Goal: Task Accomplishment & Management: Complete application form

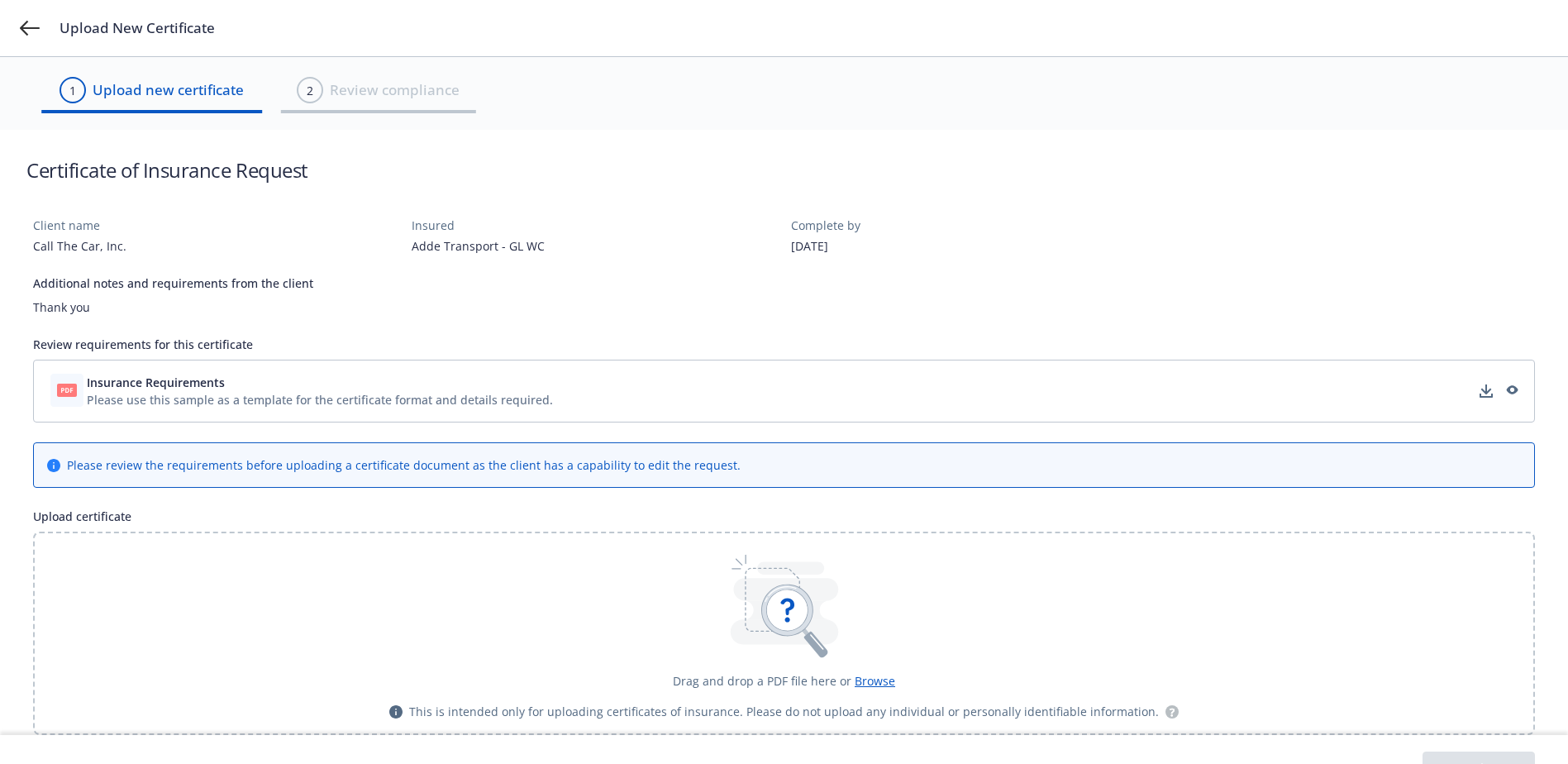
scroll to position [37, 0]
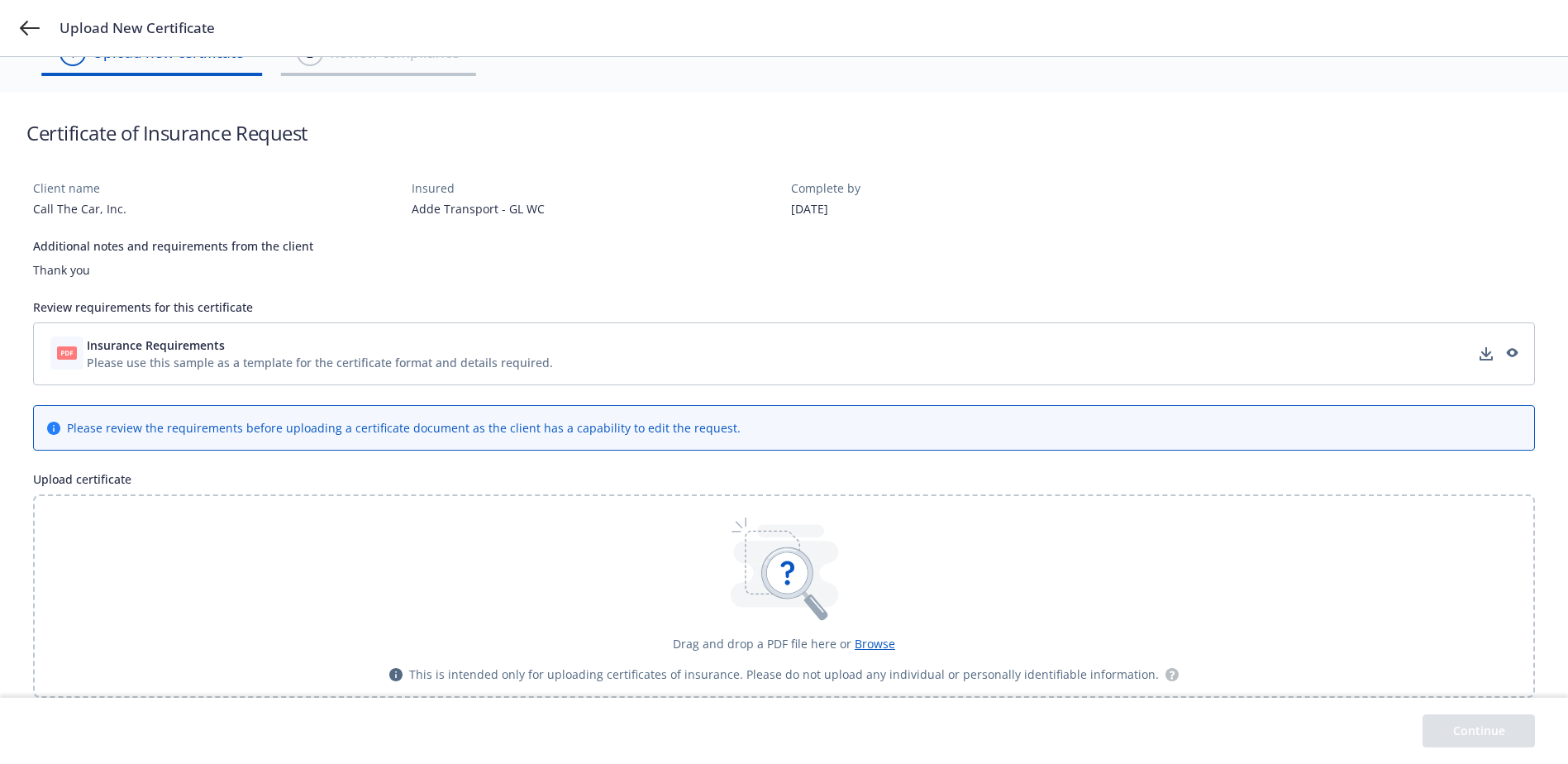
click at [193, 358] on div "Please use this sample as a template for the certificate format and details req…" at bounding box center [319, 362] width 466 height 17
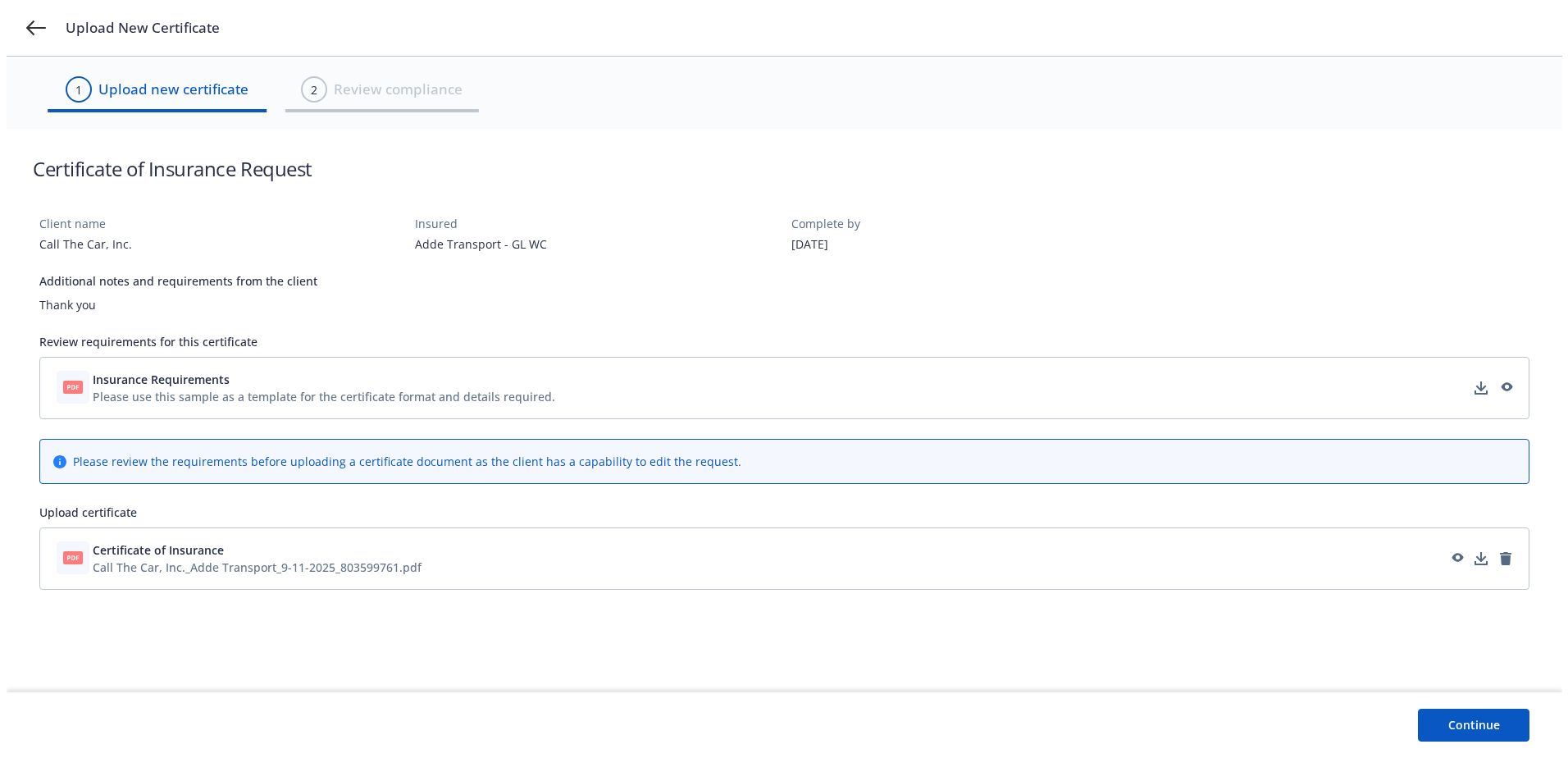
scroll to position [0, 0]
click at [1463, 723] on button "Continue" at bounding box center [1479, 725] width 111 height 33
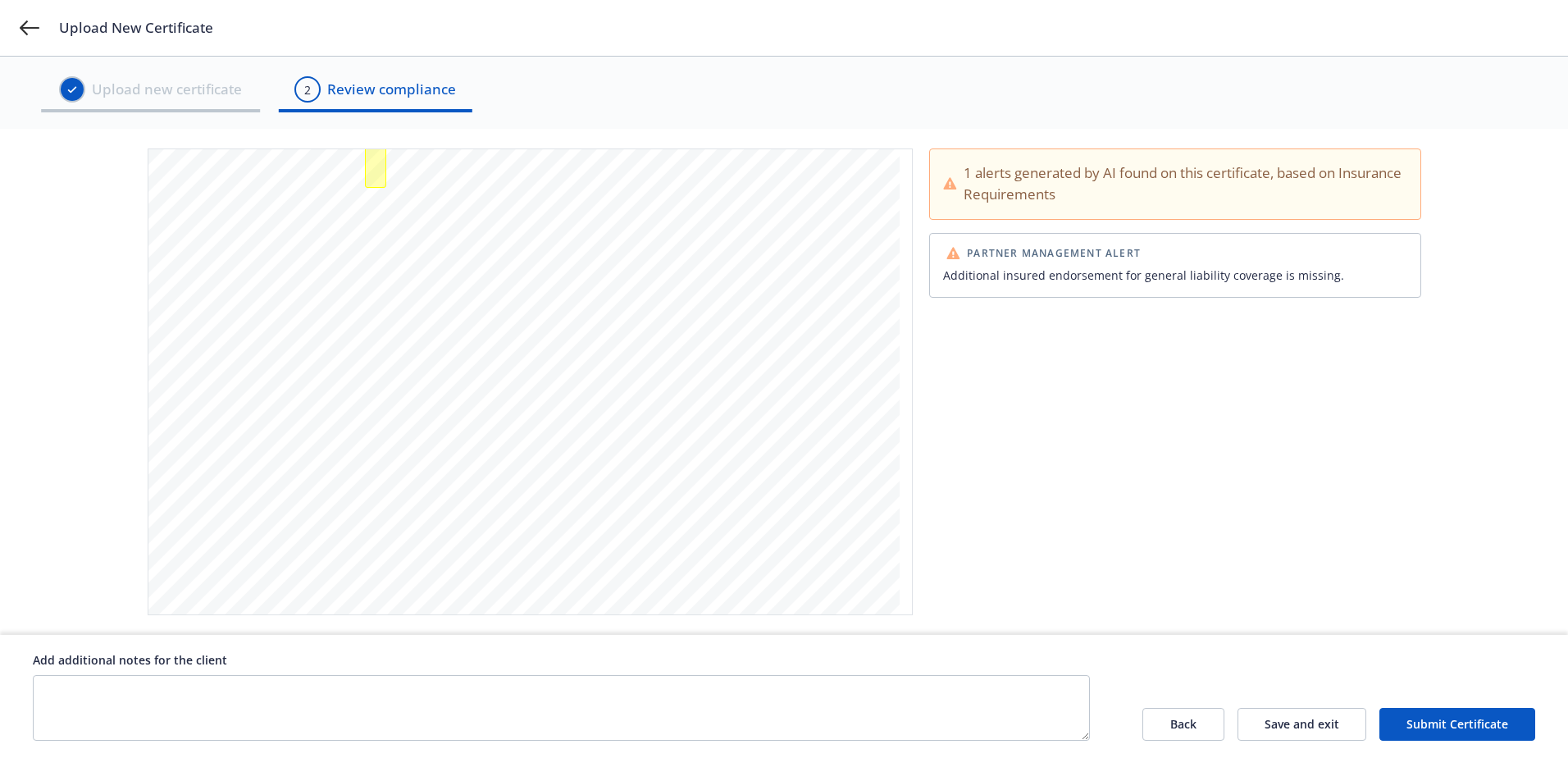
scroll to position [507, 0]
click at [1199, 727] on button "Back" at bounding box center [1182, 724] width 82 height 33
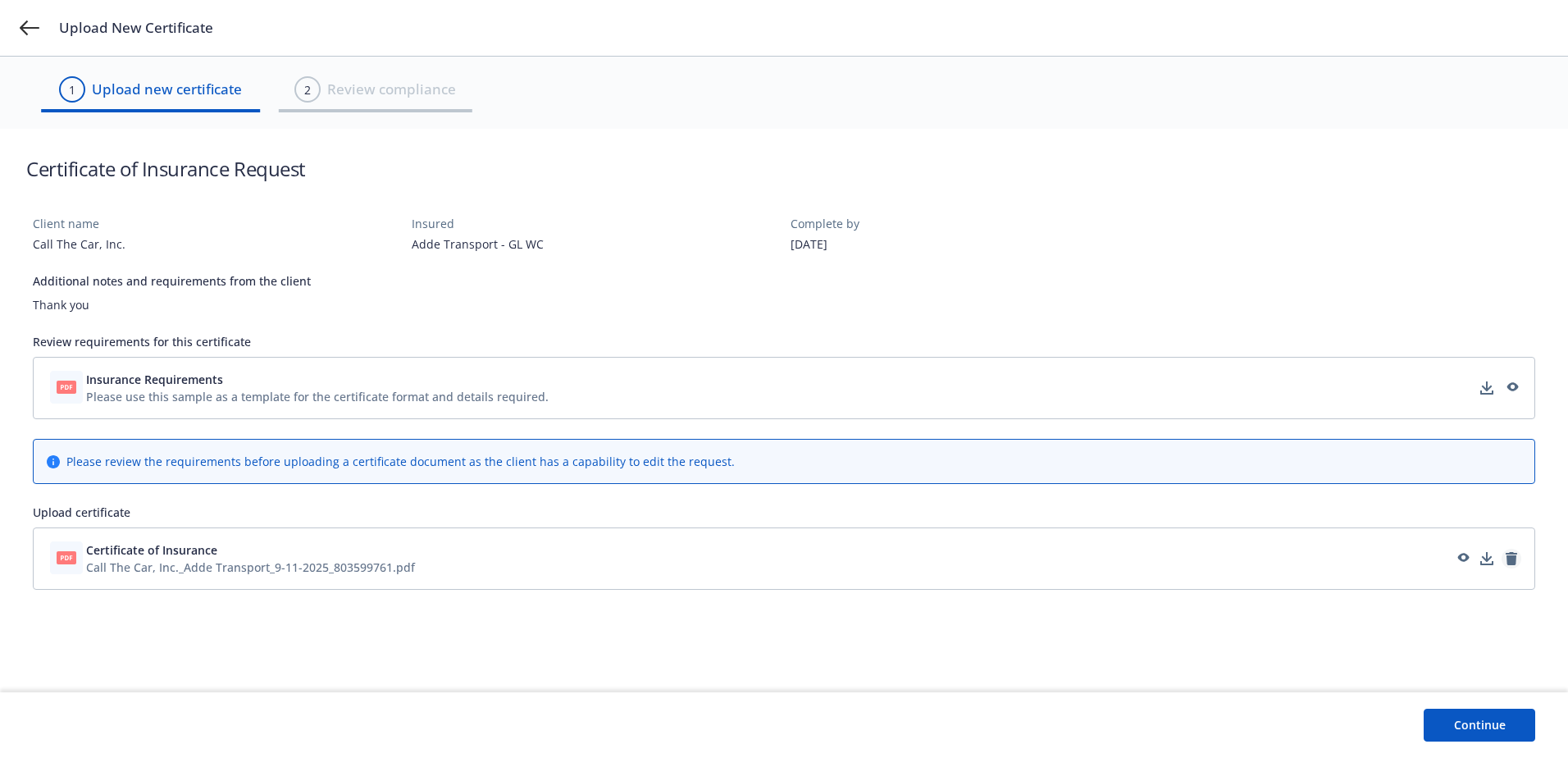
click at [1515, 560] on icon "remove" at bounding box center [1511, 559] width 12 height 13
click at [1432, 710] on button "Continue" at bounding box center [1479, 725] width 111 height 33
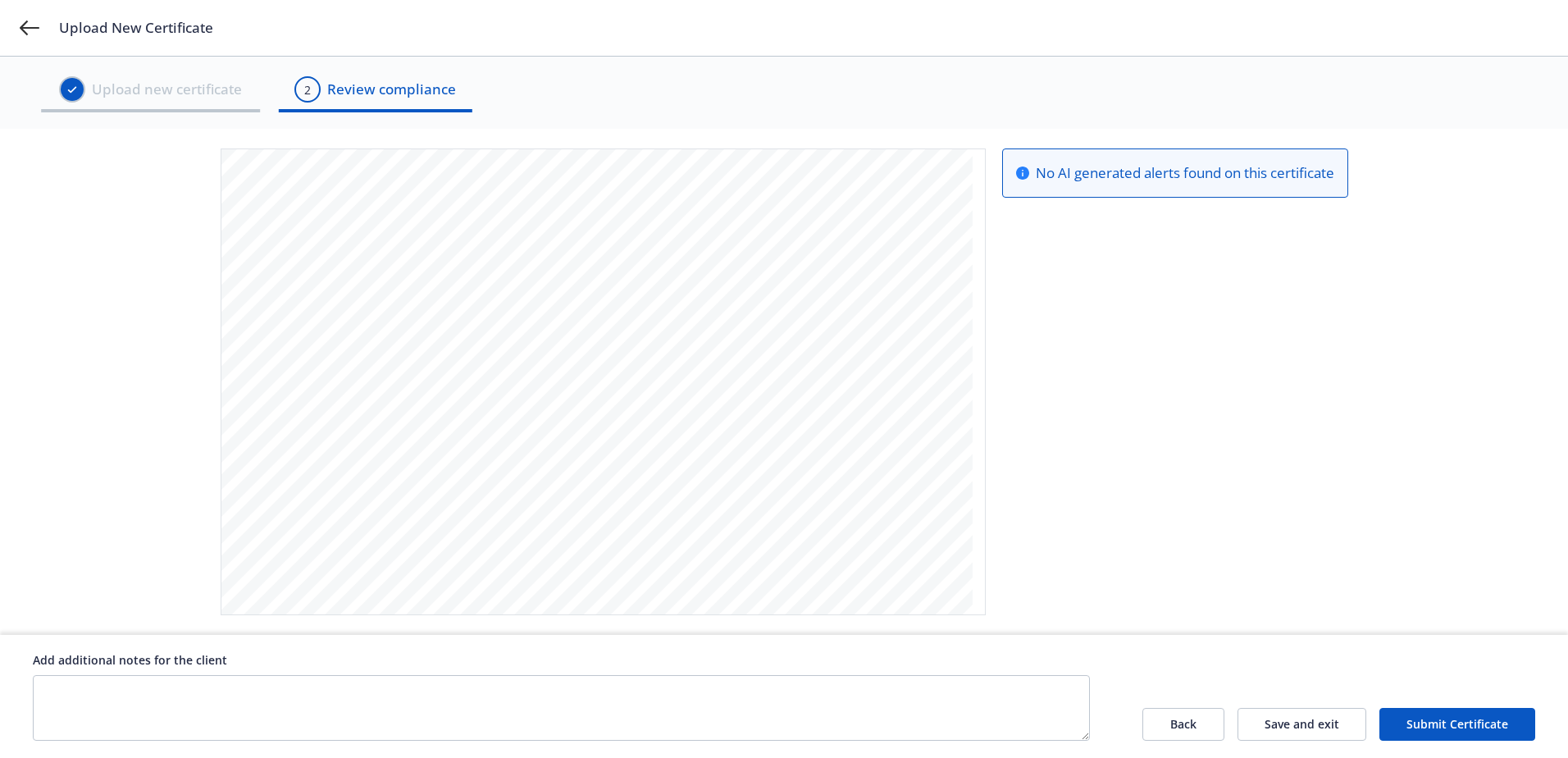
click at [1500, 725] on button "Submit Certificate" at bounding box center [1457, 724] width 156 height 33
